Goal: Navigation & Orientation: Find specific page/section

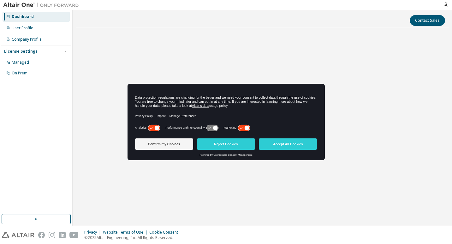
click at [222, 145] on button "Reject Cookies" at bounding box center [226, 144] width 58 height 11
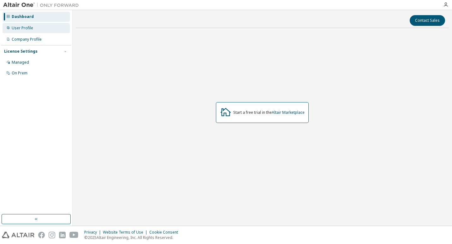
click at [38, 32] on div "User Profile" at bounding box center [36, 28] width 67 height 10
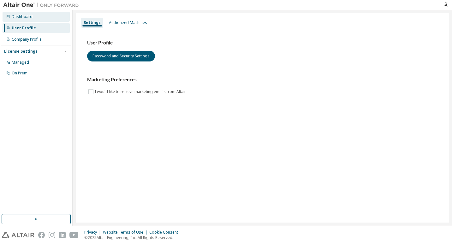
click at [44, 17] on div "Dashboard" at bounding box center [36, 17] width 67 height 10
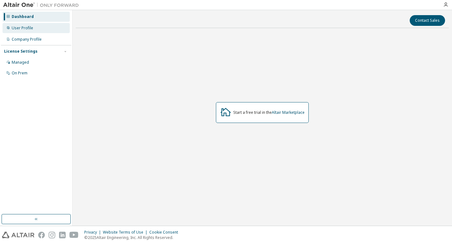
click at [43, 30] on div "User Profile" at bounding box center [36, 28] width 67 height 10
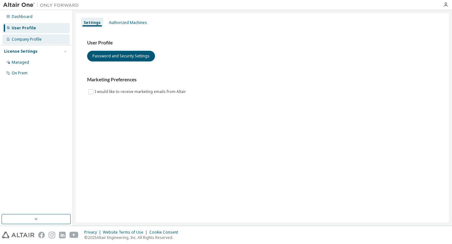
click at [40, 41] on div "Company Profile" at bounding box center [27, 39] width 30 height 5
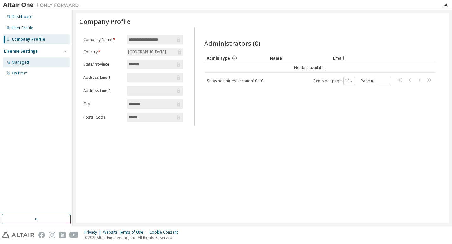
click at [32, 63] on div "Managed" at bounding box center [36, 62] width 67 height 10
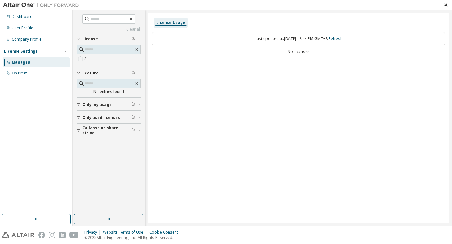
click at [104, 107] on span "Only my usage" at bounding box center [96, 104] width 29 height 5
